Goal: Find specific page/section: Find specific page/section

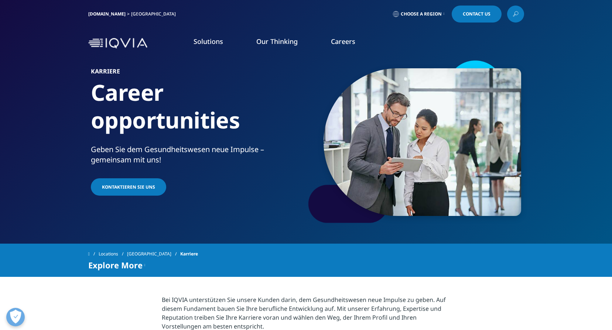
click at [442, 14] on link "Choose a Region" at bounding box center [419, 14] width 55 height 17
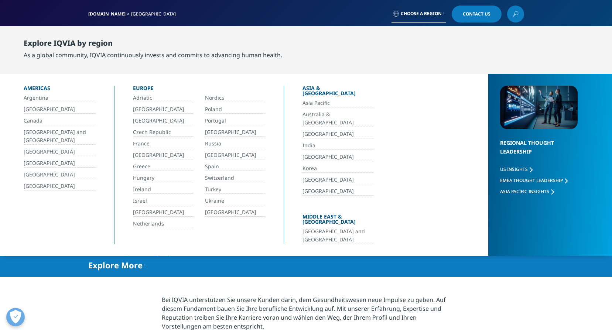
click at [150, 151] on div "Adriatic Nordics Belgium Poland Bulgaria Portugal Czech Republic Romania France…" at bounding box center [199, 161] width 132 height 135
click at [149, 153] on link "[GEOGRAPHIC_DATA]" at bounding box center [163, 155] width 60 height 9
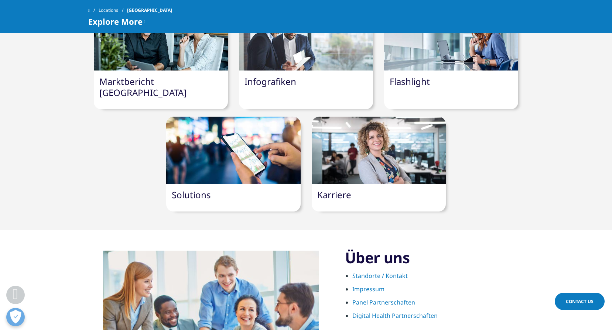
scroll to position [628, 0]
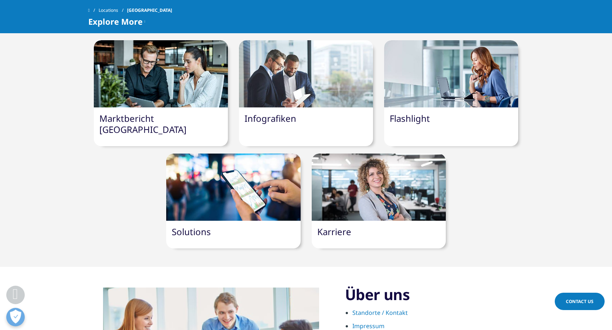
drag, startPoint x: 309, startPoint y: 201, endPoint x: 313, endPoint y: 201, distance: 4.4
click at [309, 201] on article "Karriere" at bounding box center [378, 201] width 145 height 95
click at [327, 226] on link "Karriere" at bounding box center [335, 232] width 34 height 12
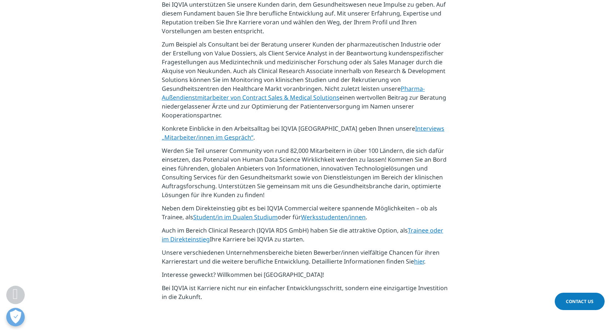
scroll to position [333, 0]
